Goal: Information Seeking & Learning: Check status

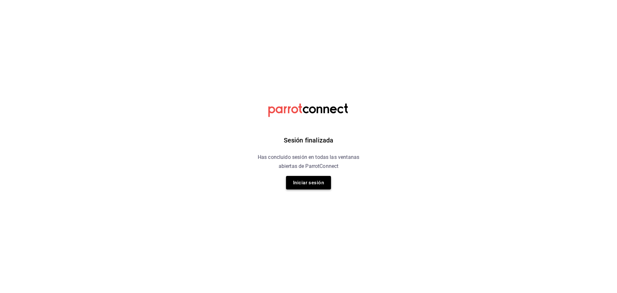
click at [289, 184] on button "Iniciar sesión" at bounding box center [308, 183] width 45 height 14
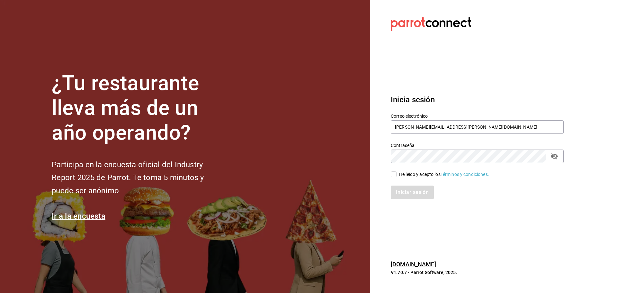
click at [404, 174] on div "He leído y acepto los Términos y condiciones." at bounding box center [444, 174] width 90 height 7
click at [397, 174] on input "He leído y acepto los Términos y condiciones." at bounding box center [394, 174] width 6 height 6
checkbox input "true"
click at [401, 191] on button "Iniciar sesión" at bounding box center [413, 193] width 44 height 14
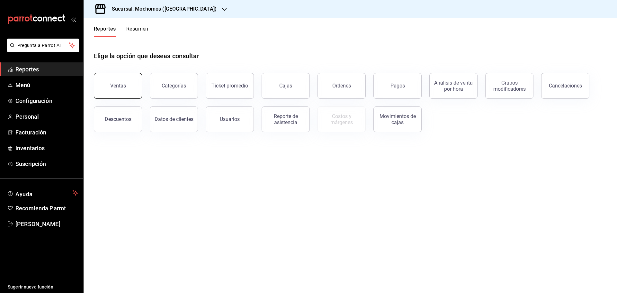
click at [118, 90] on button "Ventas" at bounding box center [118, 86] width 48 height 26
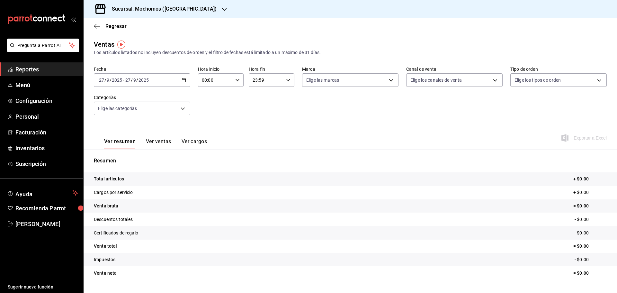
click at [173, 81] on div "2025-09-27 27 / 9 / 2025 - 2025-09-27 27 / 9 / 2025" at bounding box center [142, 80] width 96 height 14
click at [131, 161] on li "Rango de fechas" at bounding box center [124, 157] width 60 height 14
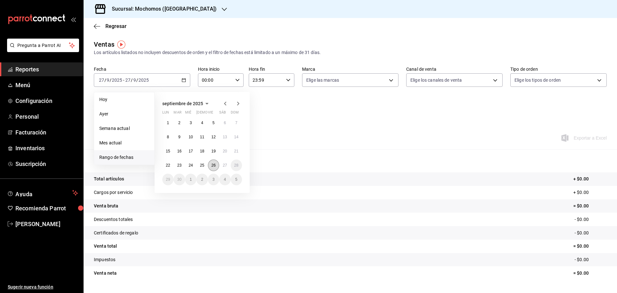
click at [214, 166] on abbr "26" at bounding box center [214, 165] width 4 height 5
click at [214, 166] on div "Resumen Total artículos + $0.00 Cargos por servicio + $0.00 Venta bruta = $0.00…" at bounding box center [351, 222] width 534 height 131
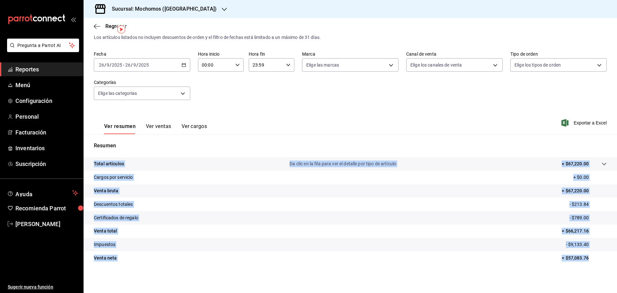
scroll to position [15, 0]
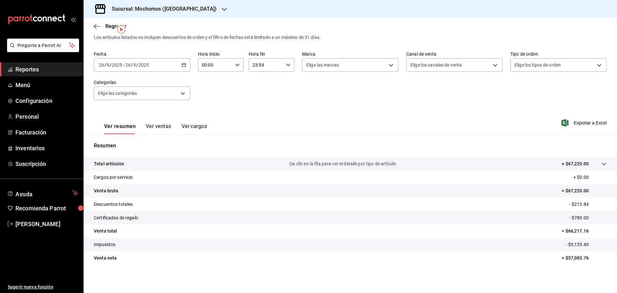
click at [228, 84] on div "Fecha 2025-09-26 26 / 9 / 2025 - 2025-09-26 26 / 9 / 2025 Hora inicio 00:00 Hor…" at bounding box center [350, 79] width 513 height 57
click at [152, 4] on div "Sucursal: Mochomos (Cancun)" at bounding box center [159, 9] width 141 height 18
click at [139, 25] on div "Mochomos (Cancun)" at bounding box center [132, 27] width 86 height 7
click at [145, 5] on h3 "Sucursal: Mochomos (Cancun)" at bounding box center [162, 9] width 110 height 8
click at [141, 39] on div "Ryoshi (Cancun)" at bounding box center [132, 42] width 86 height 7
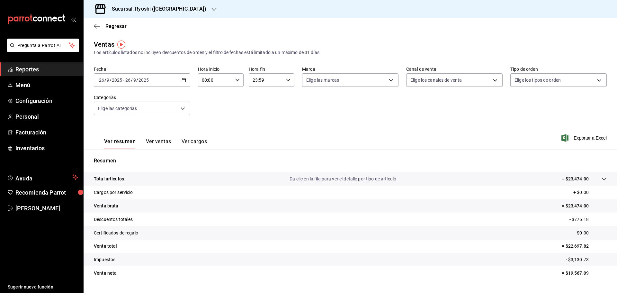
click at [141, 12] on h3 "Sucursal: Ryoshi (Cancun)" at bounding box center [157, 9] width 100 height 8
click at [102, 29] on span "Mochomos (Cancun)" at bounding box center [124, 27] width 71 height 7
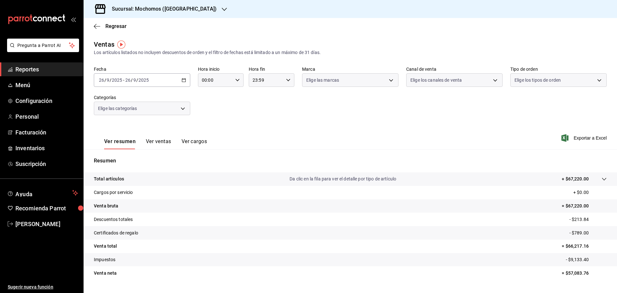
click at [161, 9] on h3 "Sucursal: Mochomos (Cancun)" at bounding box center [162, 9] width 110 height 8
click at [150, 77] on div at bounding box center [308, 146] width 617 height 293
click at [150, 80] on div "2025-09-26 26 / 9 / 2025 - 2025-09-26 26 / 9 / 2025" at bounding box center [142, 80] width 96 height 14
click at [323, 136] on div "Ver resumen Ver ventas Ver cargos Exportar a Excel" at bounding box center [351, 136] width 534 height 26
click at [566, 268] on tr "Venta neta = $57,083.76" at bounding box center [351, 273] width 534 height 14
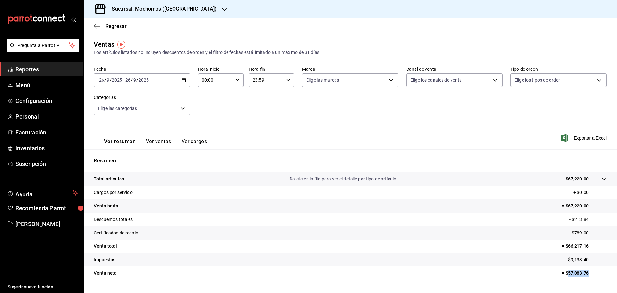
drag, startPoint x: 565, startPoint y: 274, endPoint x: 590, endPoint y: 276, distance: 25.5
click at [590, 276] on p "= $57,083.76" at bounding box center [584, 273] width 45 height 7
copy p "57,083.76"
click at [137, 86] on div "2025-09-26 26 / 9 / 2025 - 2025-09-26 26 / 9 / 2025" at bounding box center [142, 80] width 96 height 14
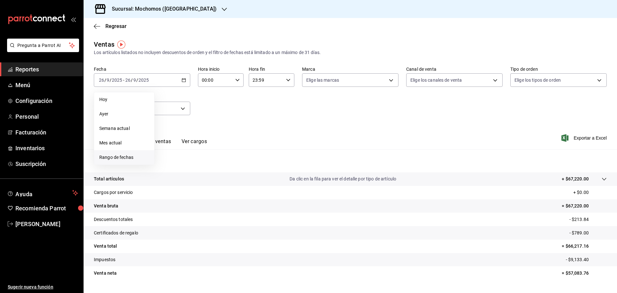
click at [128, 155] on span "Rango de fechas" at bounding box center [124, 157] width 50 height 7
click at [201, 165] on abbr "25" at bounding box center [202, 165] width 4 height 5
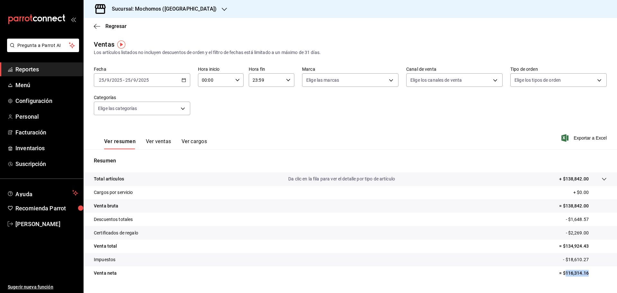
drag, startPoint x: 562, startPoint y: 272, endPoint x: 591, endPoint y: 274, distance: 29.0
click at [591, 274] on p "= $116,314.16" at bounding box center [583, 273] width 48 height 7
copy p "116,314.16"
click at [144, 84] on div "2025-09-25 25 / 9 / 2025 - 2025-09-25 25 / 9 / 2025" at bounding box center [142, 80] width 96 height 14
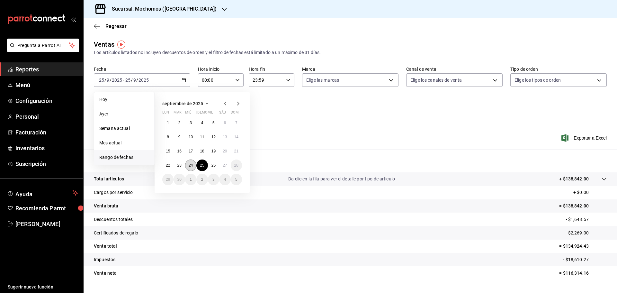
click at [192, 165] on abbr "24" at bounding box center [191, 165] width 4 height 5
click at [191, 165] on abbr "24" at bounding box center [191, 165] width 4 height 5
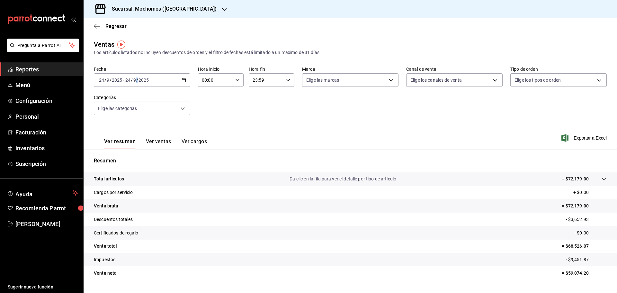
drag, startPoint x: 155, startPoint y: 87, endPoint x: 155, endPoint y: 81, distance: 6.8
click at [155, 85] on div "Fecha 2025-09-24 24 / 9 / 2025 - 2025-09-24 24 / 9 / 2025 Hora inicio 00:00 Hor…" at bounding box center [350, 94] width 513 height 57
click at [155, 80] on div "2025-09-24 24 / 9 / 2025 - 2025-09-24 24 / 9 / 2025" at bounding box center [142, 80] width 96 height 14
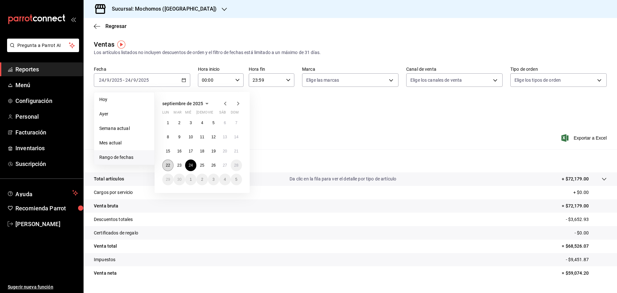
click at [166, 163] on button "22" at bounding box center [167, 165] width 11 height 12
drag, startPoint x: 166, startPoint y: 163, endPoint x: 145, endPoint y: 116, distance: 51.3
click at [166, 163] on button "22" at bounding box center [167, 165] width 11 height 12
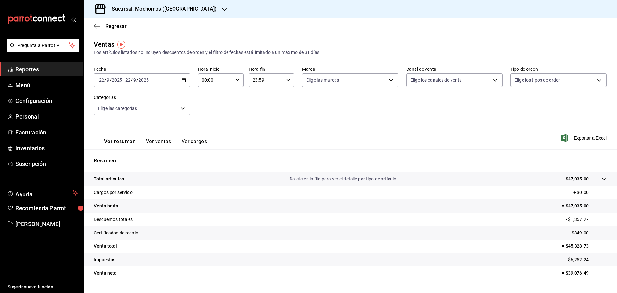
click at [145, 79] on input "2025" at bounding box center [143, 79] width 11 height 5
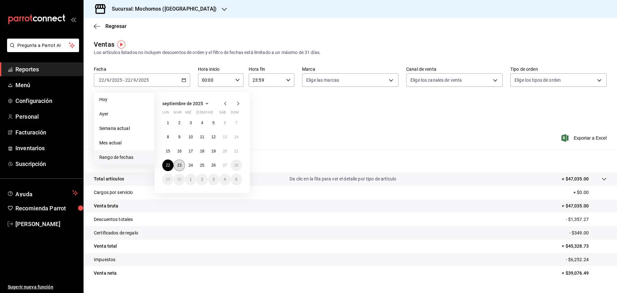
click at [181, 161] on button "23" at bounding box center [179, 165] width 11 height 12
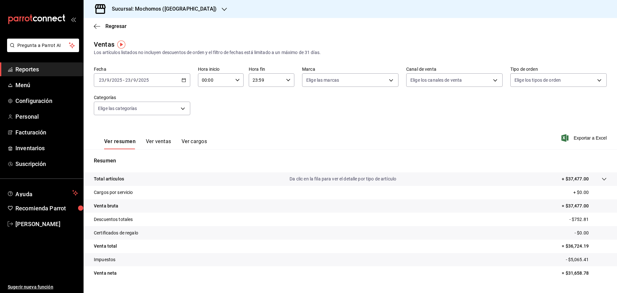
click at [164, 79] on div "2025-09-23 23 / 9 / 2025 - 2025-09-23 23 / 9 / 2025" at bounding box center [142, 80] width 96 height 14
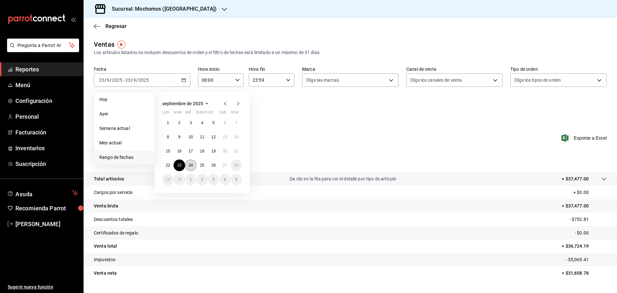
click at [189, 165] on abbr "24" at bounding box center [191, 165] width 4 height 5
click at [190, 164] on abbr "24" at bounding box center [191, 165] width 4 height 5
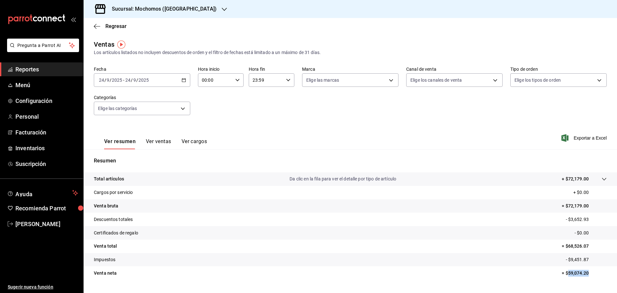
drag, startPoint x: 565, startPoint y: 273, endPoint x: 592, endPoint y: 272, distance: 27.0
click at [592, 272] on p "= $59,074.20" at bounding box center [584, 273] width 45 height 7
copy p "59,074.20"
click at [160, 80] on div "2025-09-24 24 / 9 / 2025 - 2025-09-24 24 / 9 / 2025" at bounding box center [142, 80] width 96 height 14
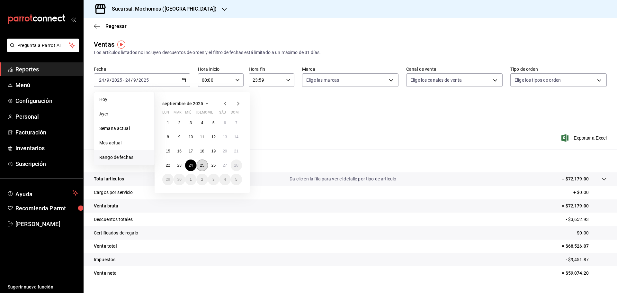
click at [201, 167] on abbr "25" at bounding box center [202, 165] width 4 height 5
click at [201, 166] on abbr "25" at bounding box center [202, 165] width 4 height 5
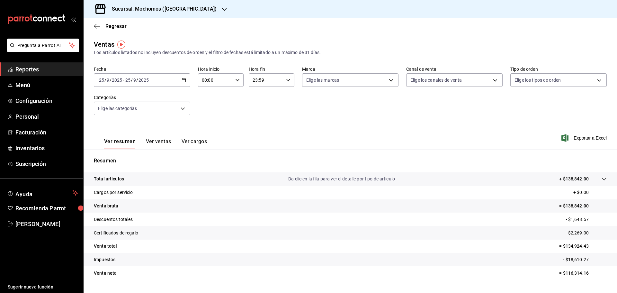
click at [172, 80] on div "2025-09-25 25 / 9 / 2025 - 2025-09-25 25 / 9 / 2025" at bounding box center [142, 80] width 96 height 14
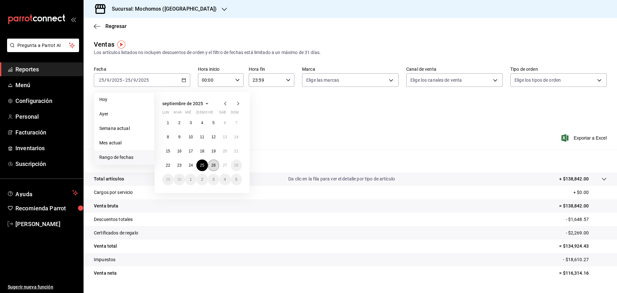
click at [212, 166] on abbr "26" at bounding box center [214, 165] width 4 height 5
